Goal: Obtain resource: Obtain resource

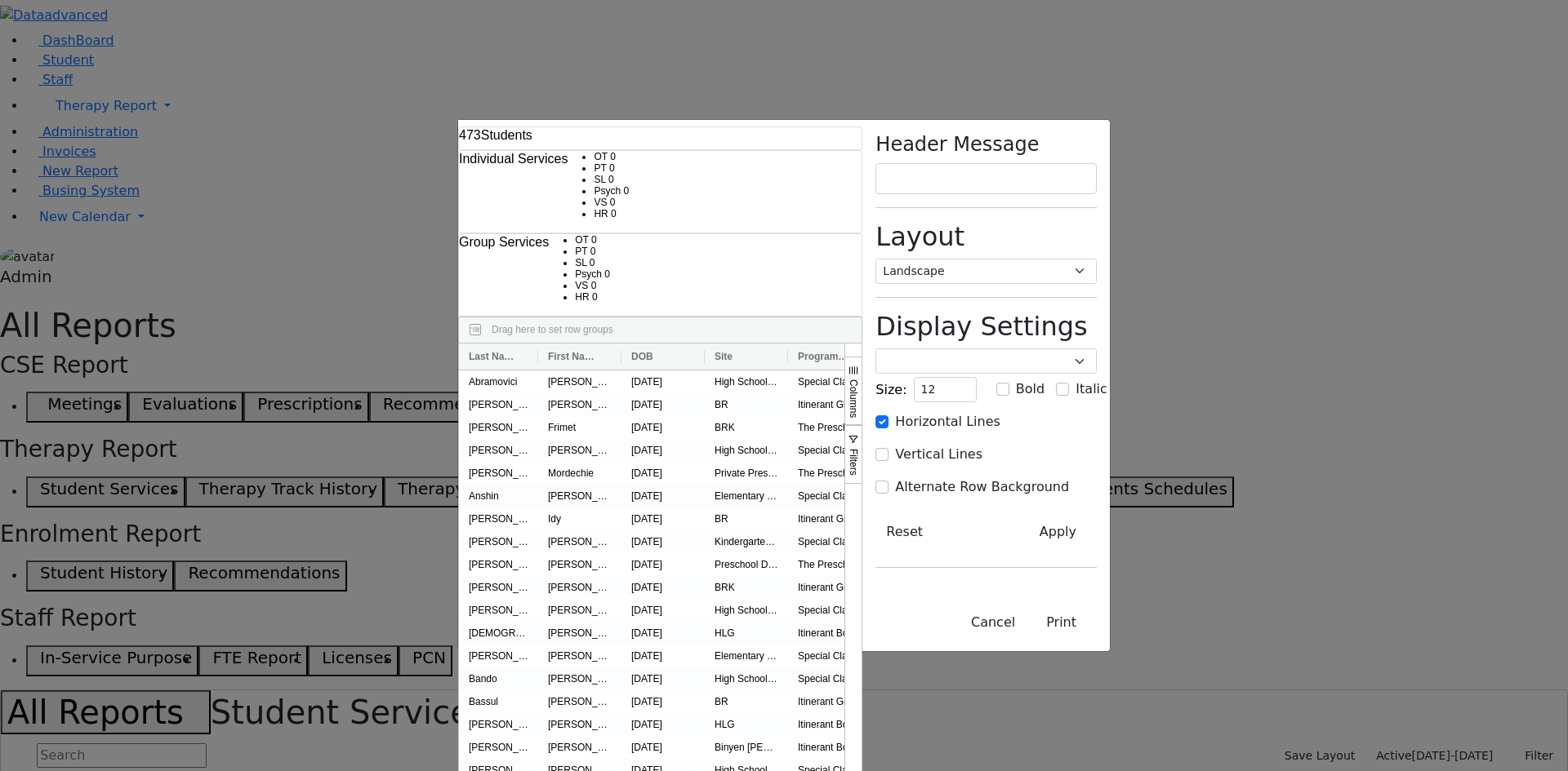
select select "landscape"
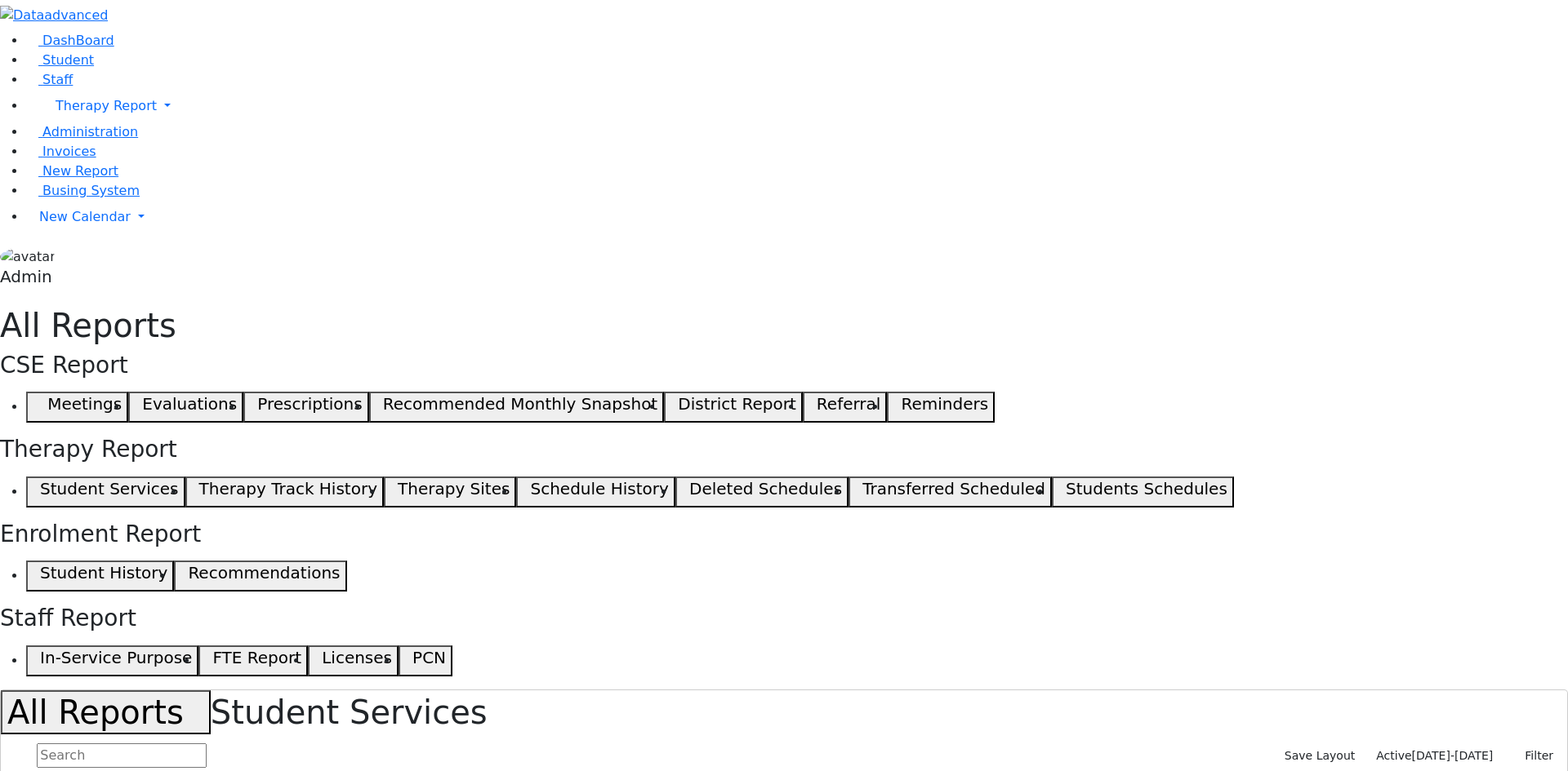
select select "landscape"
type input "12"
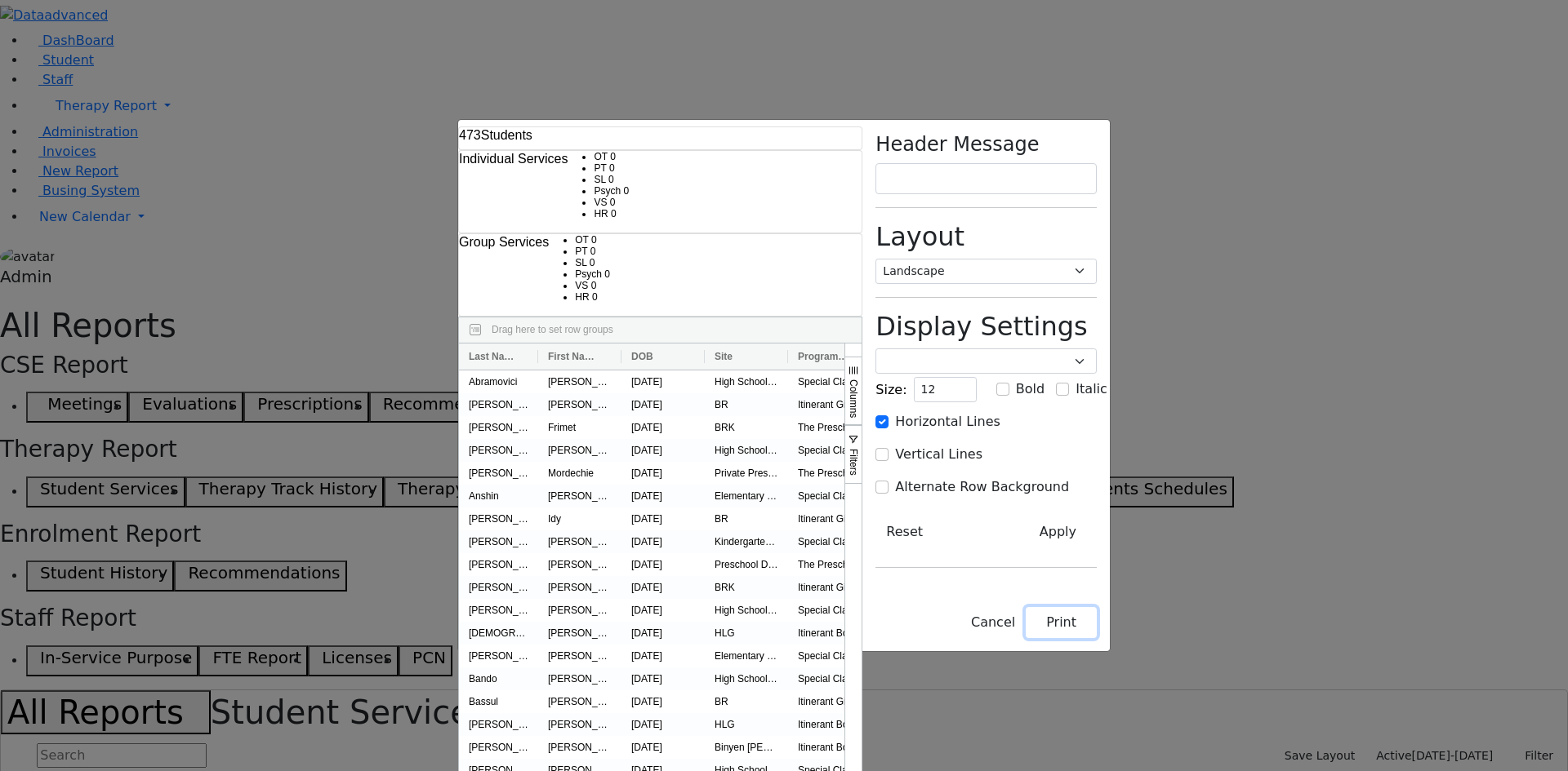
click at [1097, 638] on button "Print" at bounding box center [1061, 622] width 71 height 31
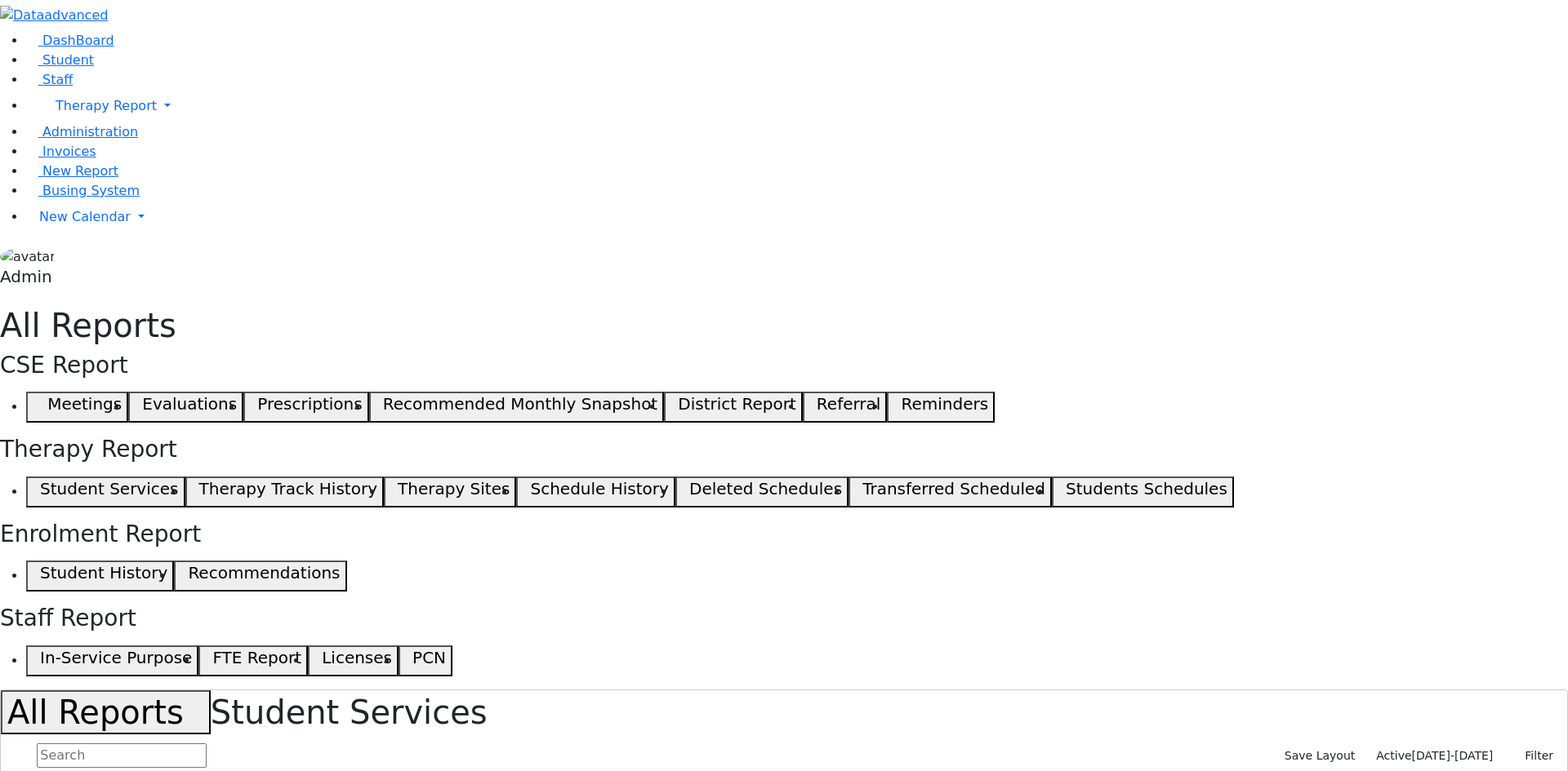
select select "landscape"
type input "12"
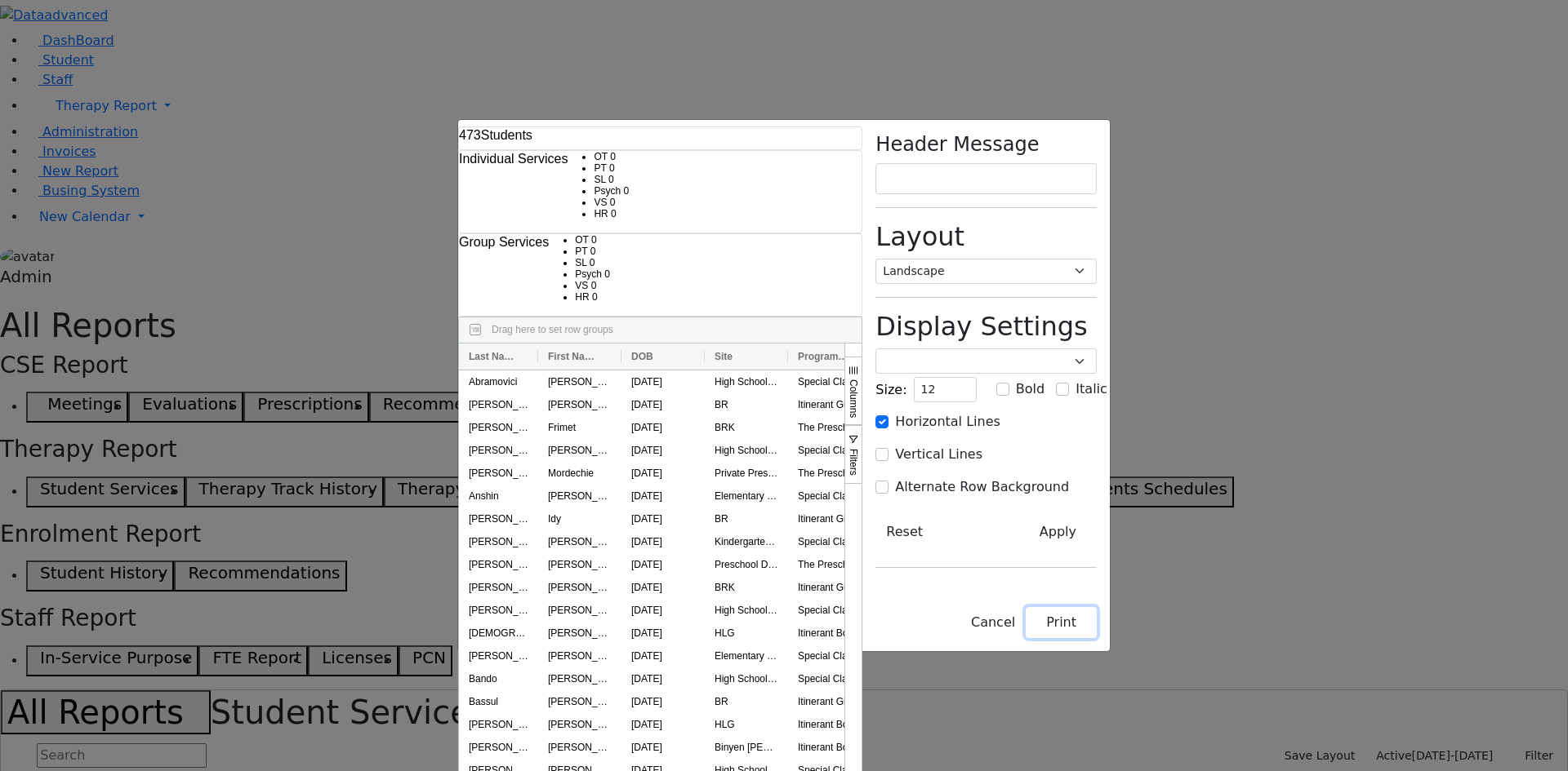
click at [1097, 638] on button "Print" at bounding box center [1061, 622] width 71 height 31
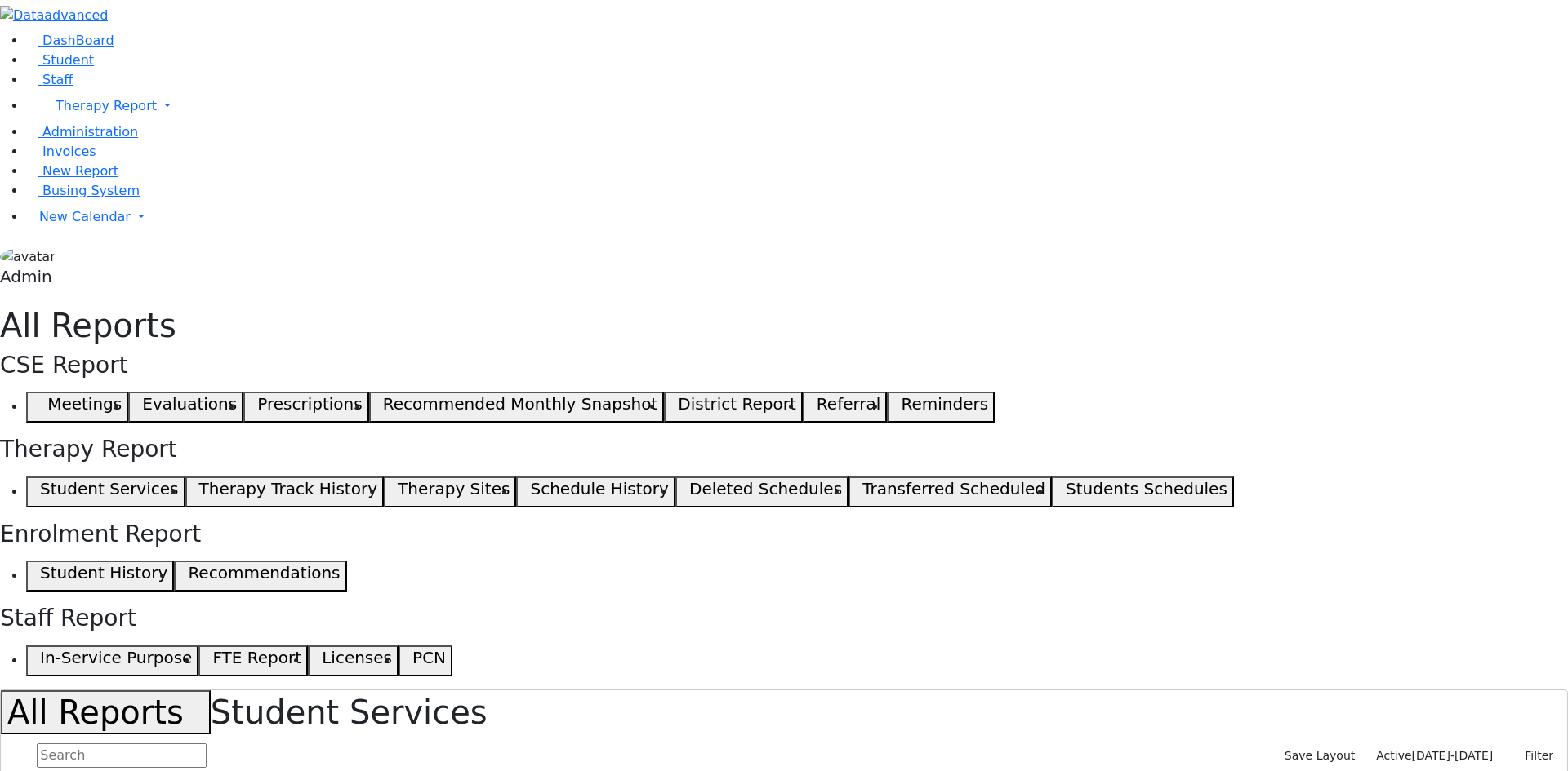
select select "landscape"
type input "12"
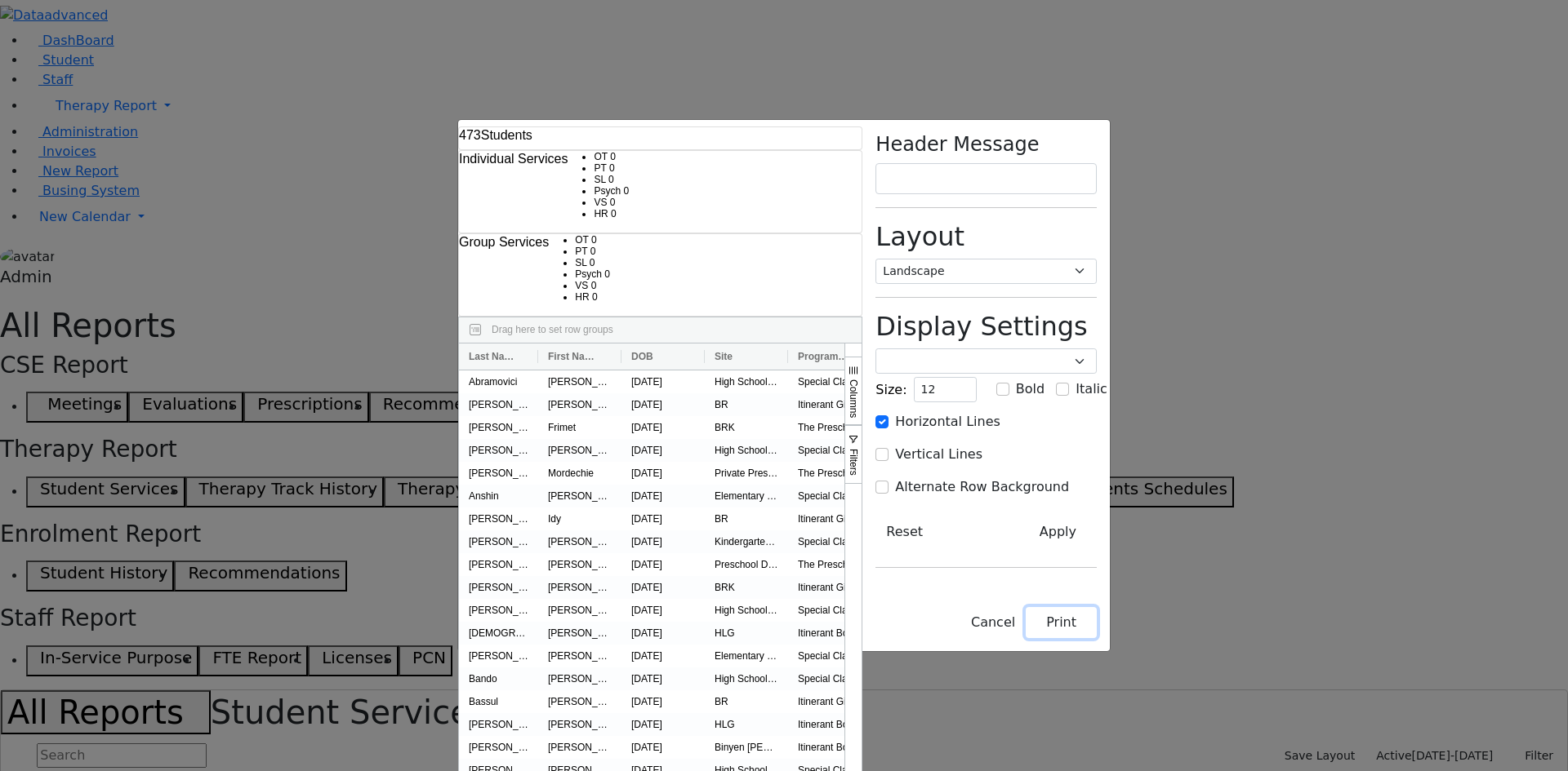
click at [1097, 638] on button "Print" at bounding box center [1061, 622] width 71 height 31
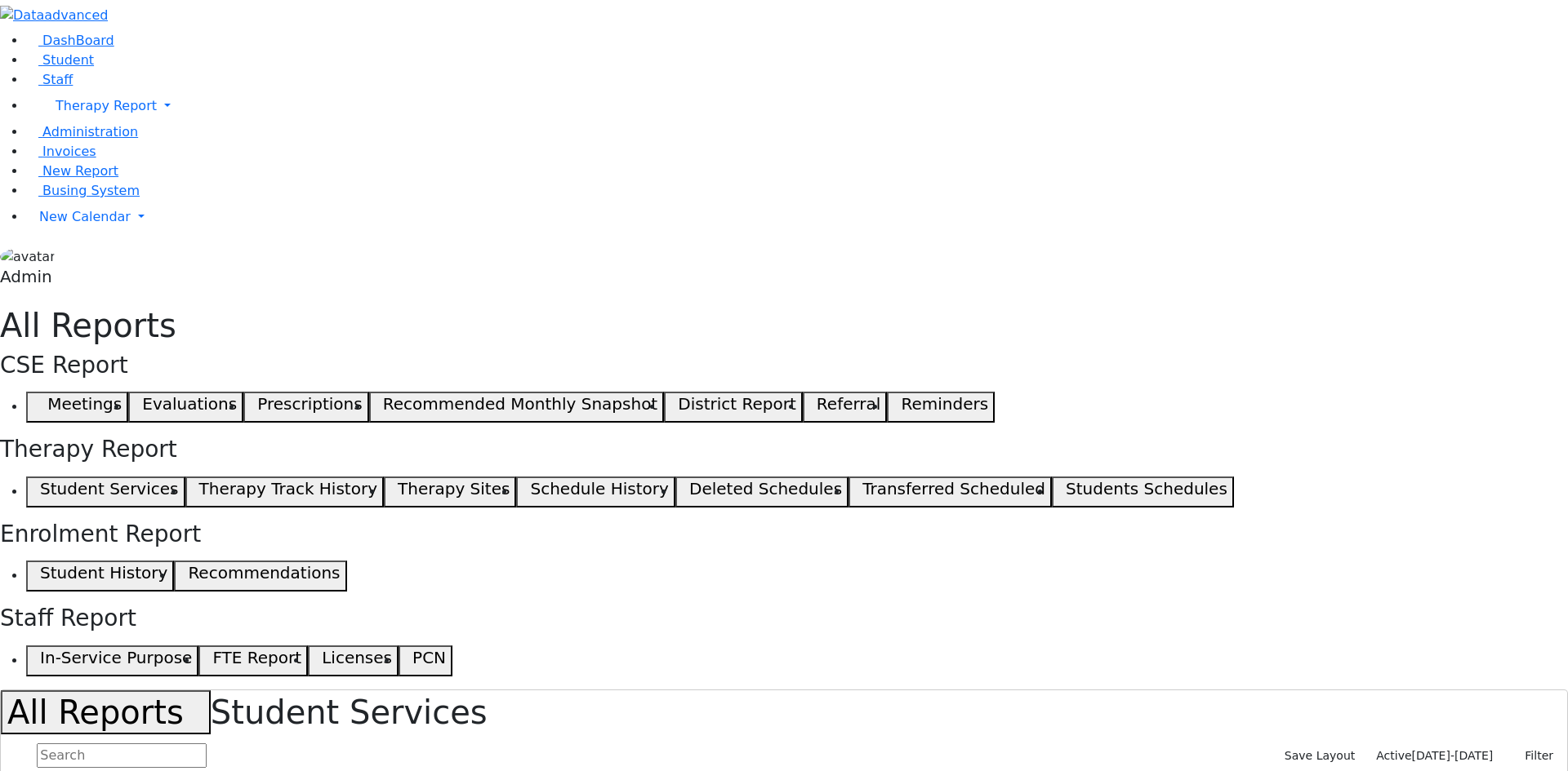
select select "landscape"
type input "12"
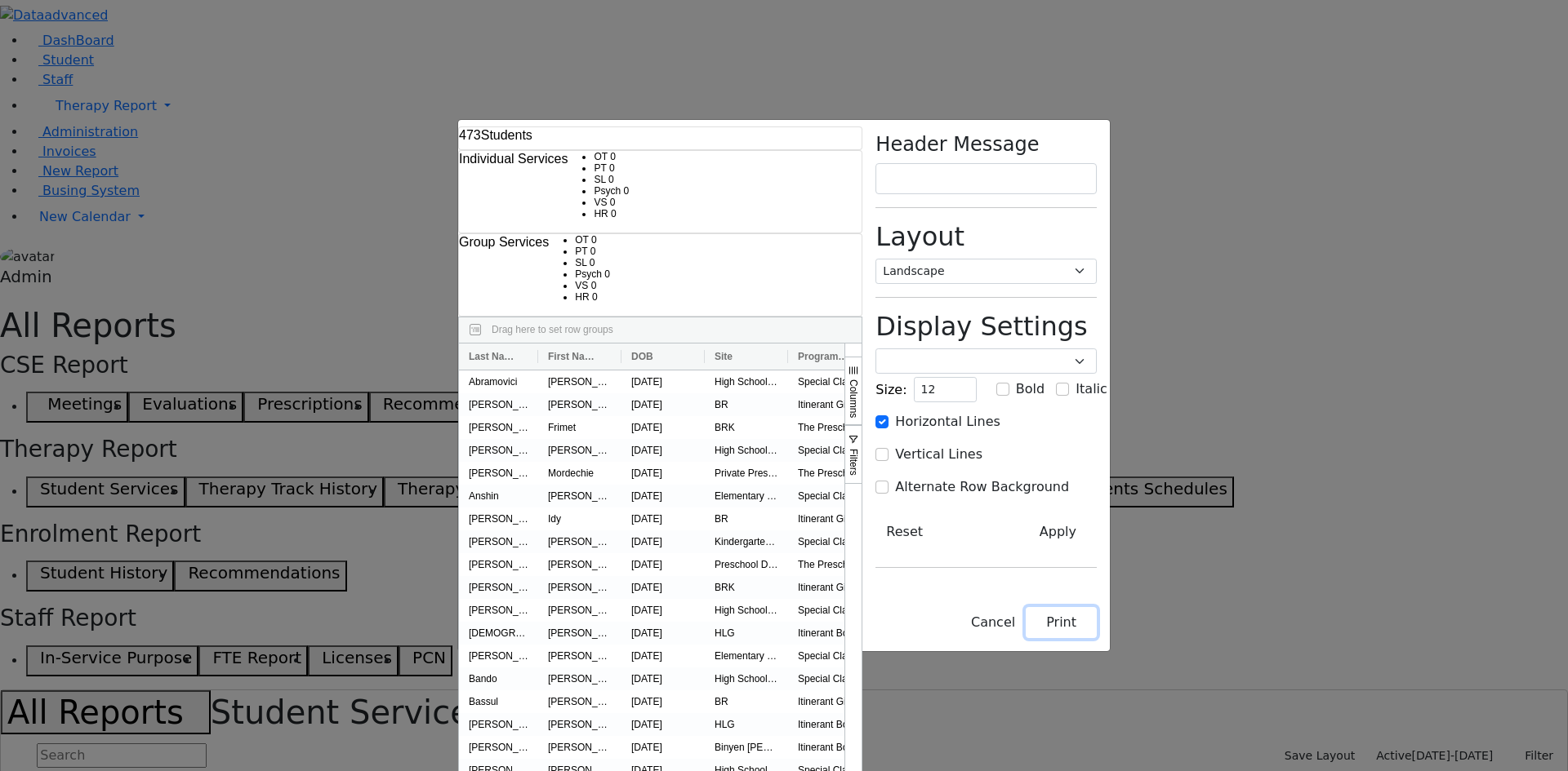
click at [1097, 638] on button "Print" at bounding box center [1061, 622] width 71 height 31
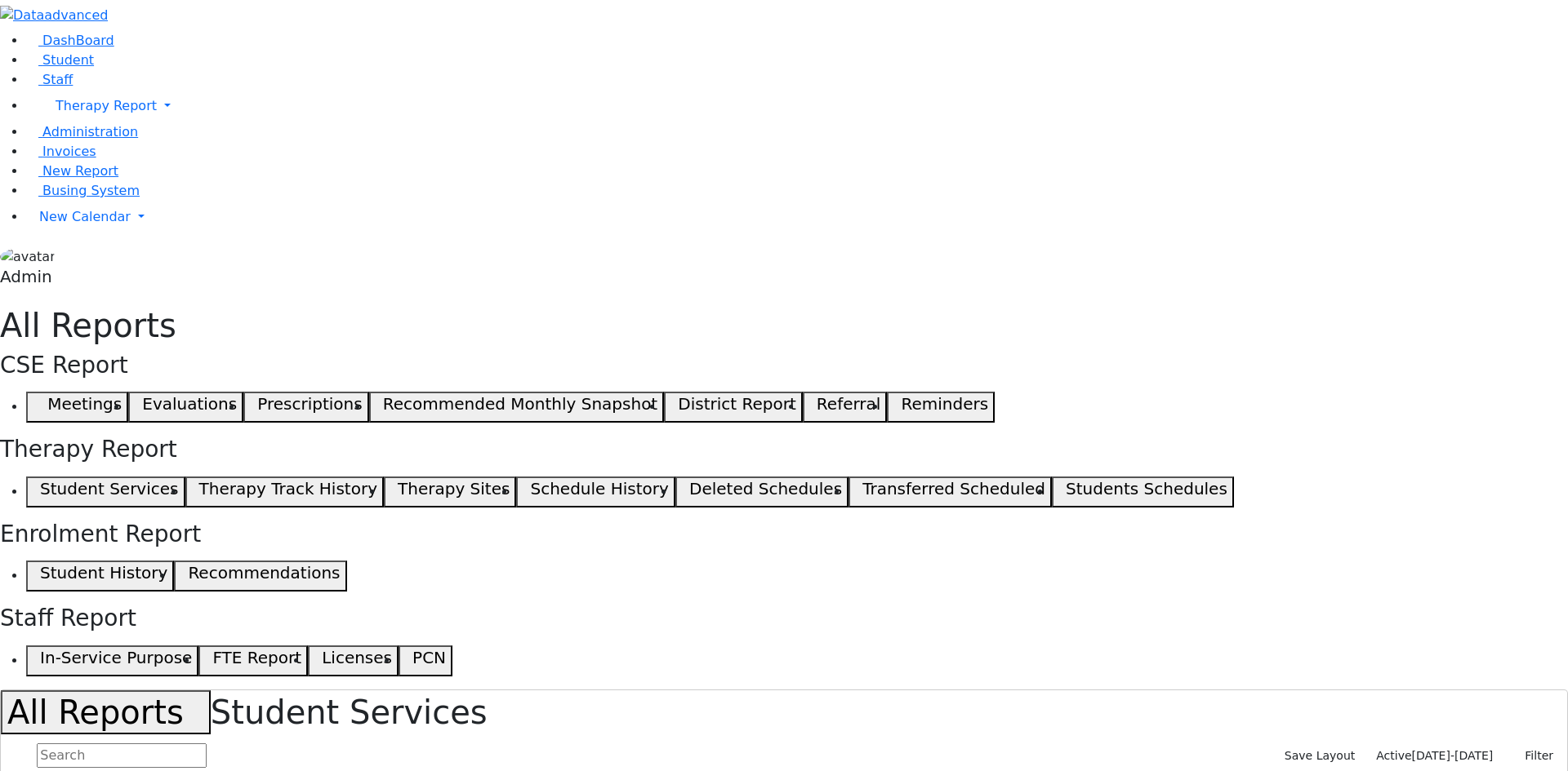
select select "landscape"
type input "12"
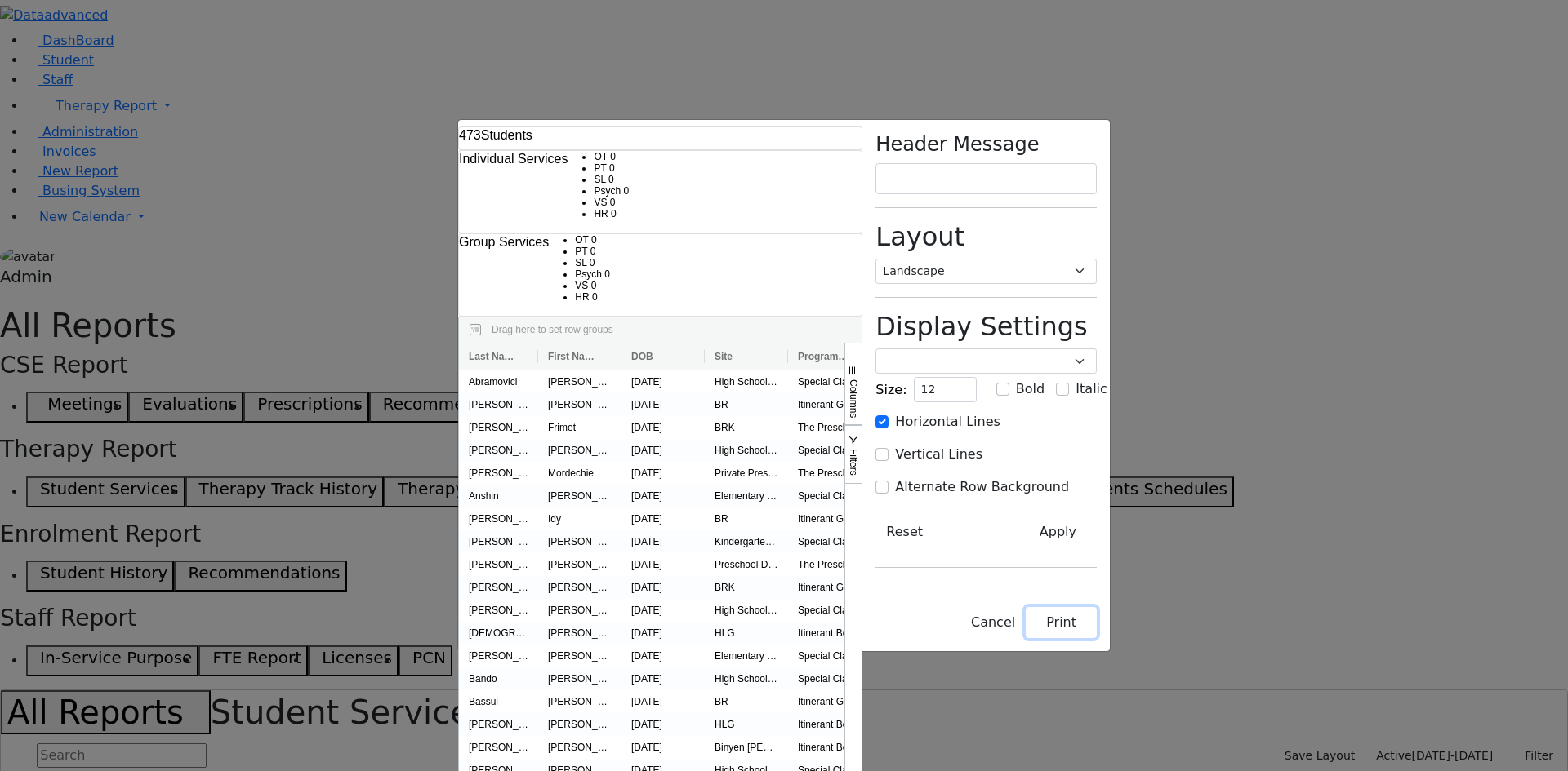
click at [1097, 638] on button "Print" at bounding box center [1061, 622] width 71 height 31
